Goal: Information Seeking & Learning: Find specific fact

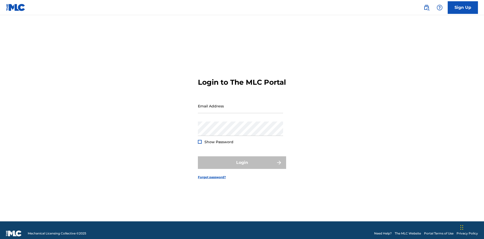
scroll to position [7, 0]
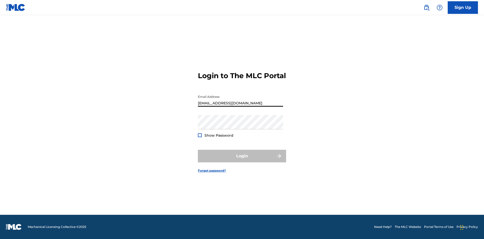
scroll to position [0, 14]
type input "[EMAIL_ADDRESS][DOMAIN_NAME]"
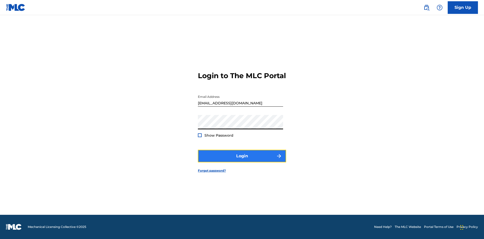
click at [242, 160] on button "Login" at bounding box center [242, 156] width 88 height 13
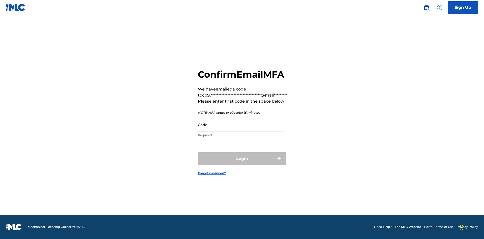
click at [241, 125] on input "Code" at bounding box center [240, 125] width 85 height 14
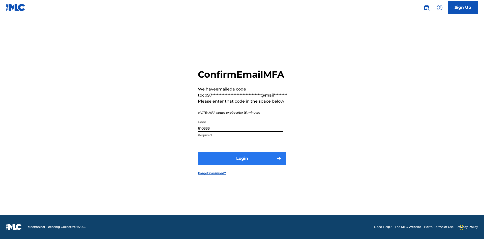
type input "610333"
click at [242, 158] on button "Login" at bounding box center [242, 158] width 88 height 13
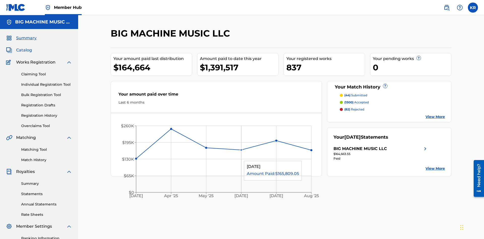
click at [24, 47] on span "Catalog" at bounding box center [24, 50] width 16 height 6
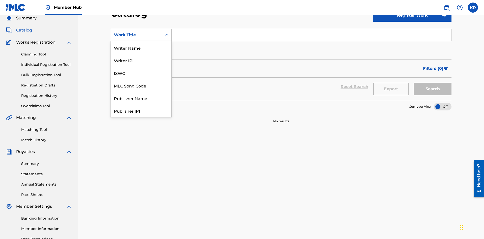
scroll to position [76, 0]
click at [141, 98] on div "ISRC" at bounding box center [141, 98] width 61 height 13
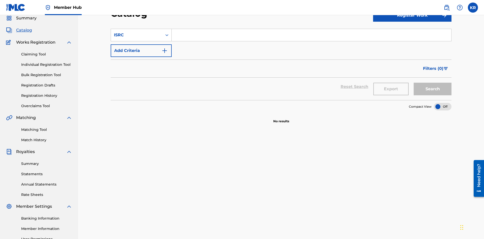
click at [312, 36] on input "Search Form" at bounding box center [312, 35] width 280 height 12
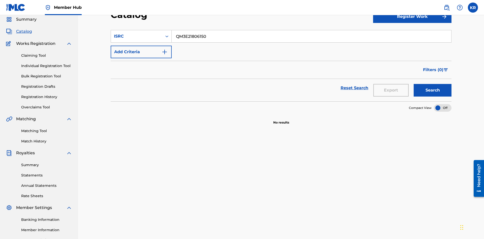
scroll to position [72, 0]
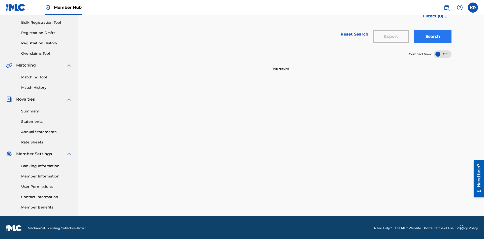
type input "QM3E21806150"
click at [433, 37] on button "Search" at bounding box center [433, 36] width 38 height 13
